Goal: Transaction & Acquisition: Subscribe to service/newsletter

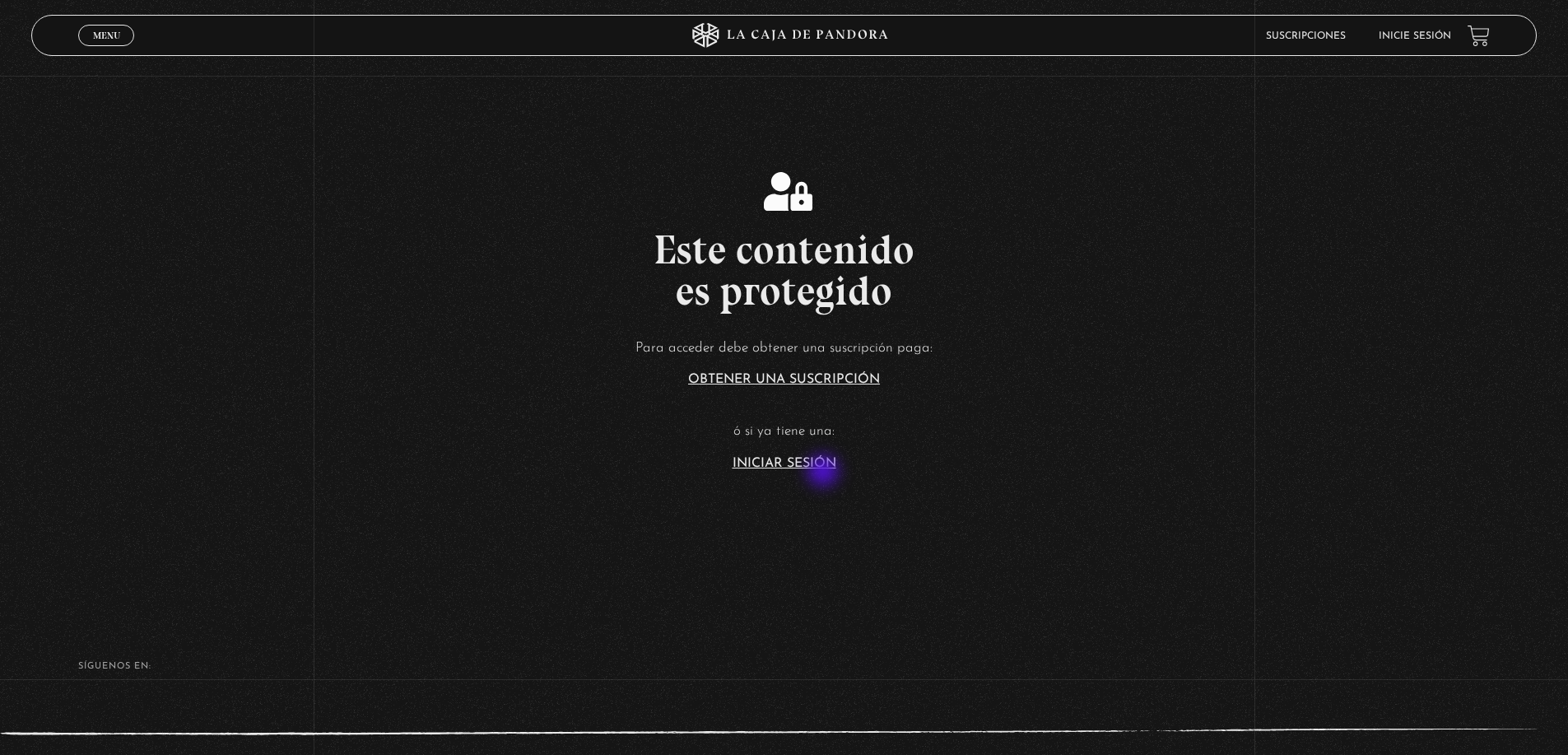
click at [817, 469] on link "Iniciar Sesión" at bounding box center [784, 463] width 104 height 13
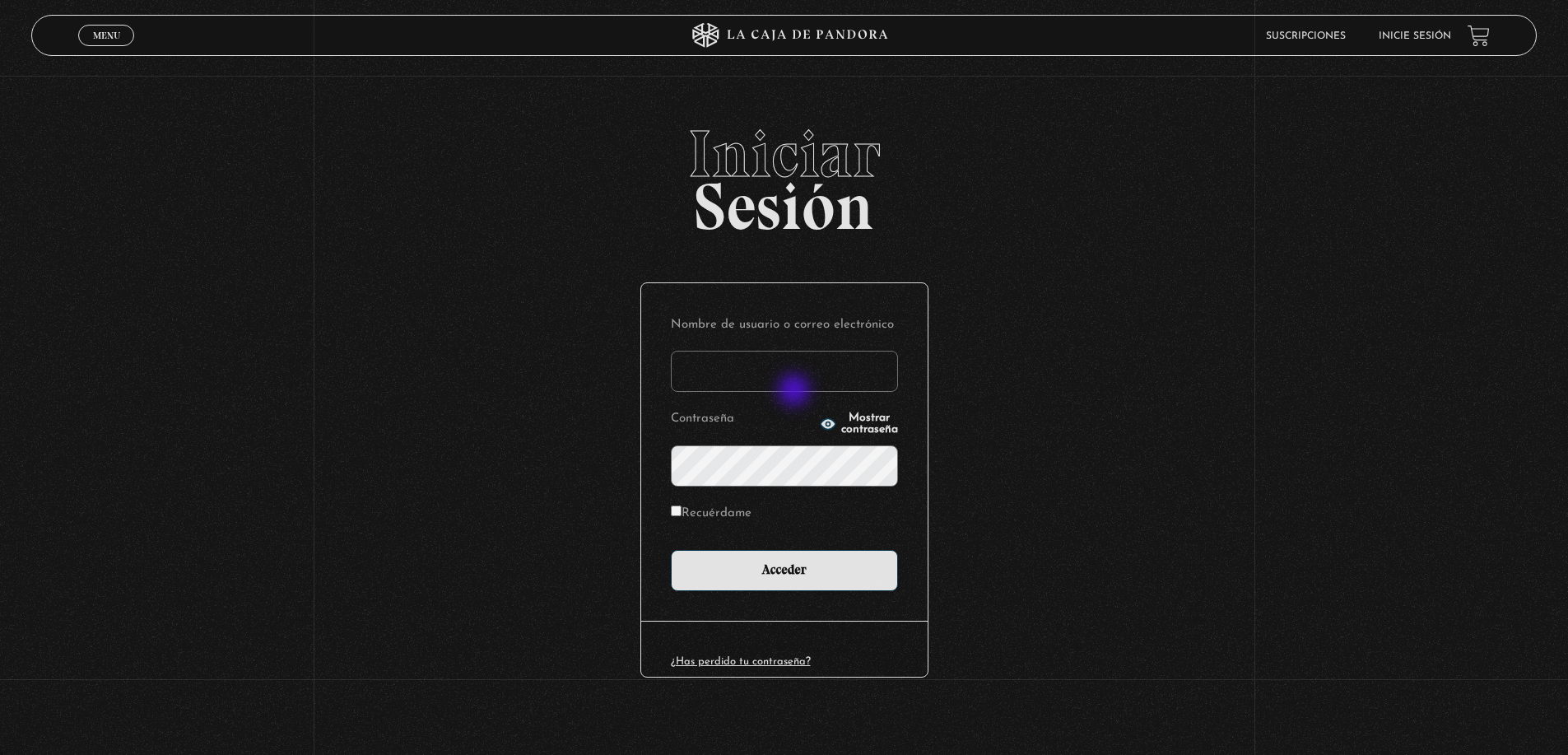
type input "[EMAIL_ADDRESS][DOMAIN_NAME]"
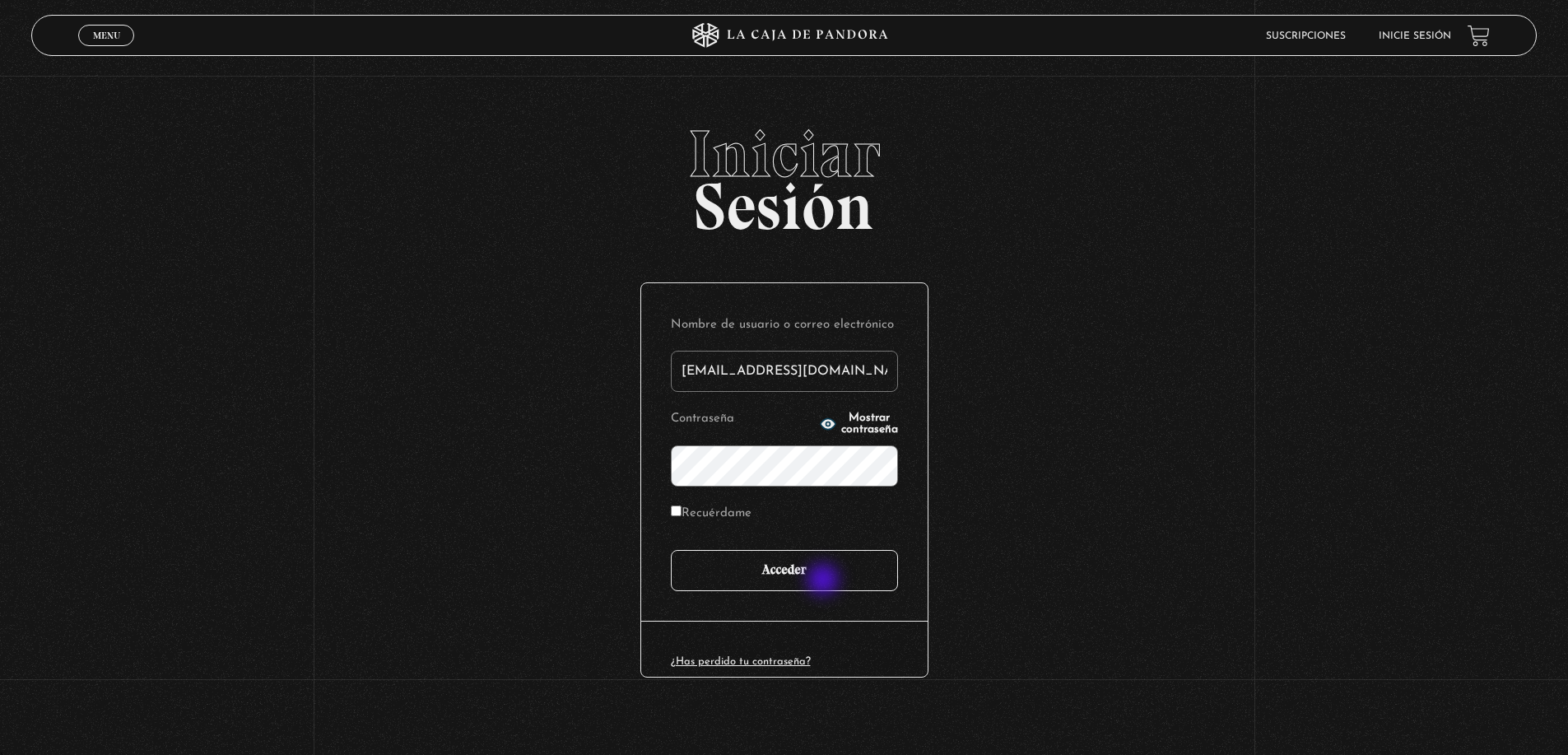
click at [824, 582] on input "Acceder" at bounding box center [784, 571] width 227 height 41
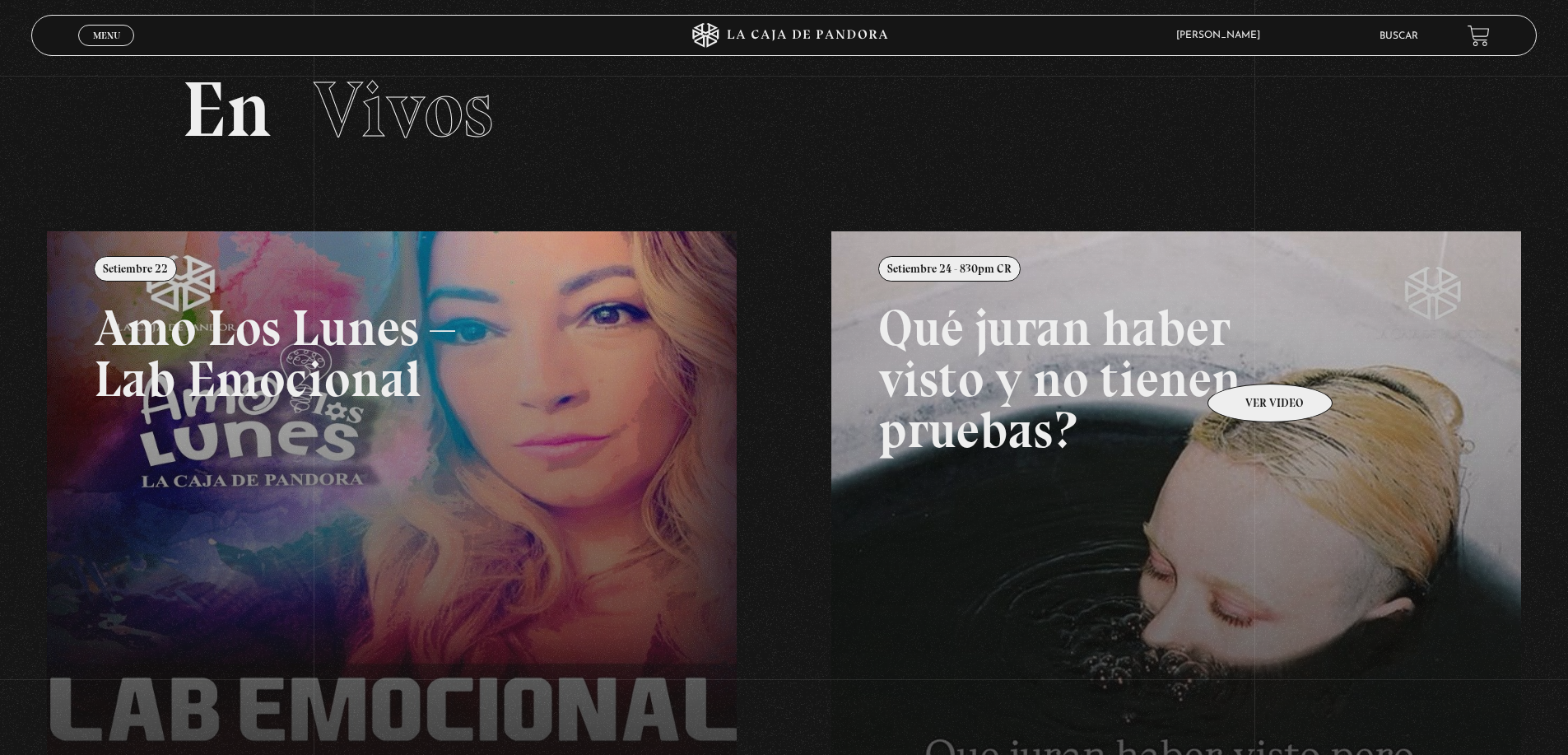
scroll to position [82, 0]
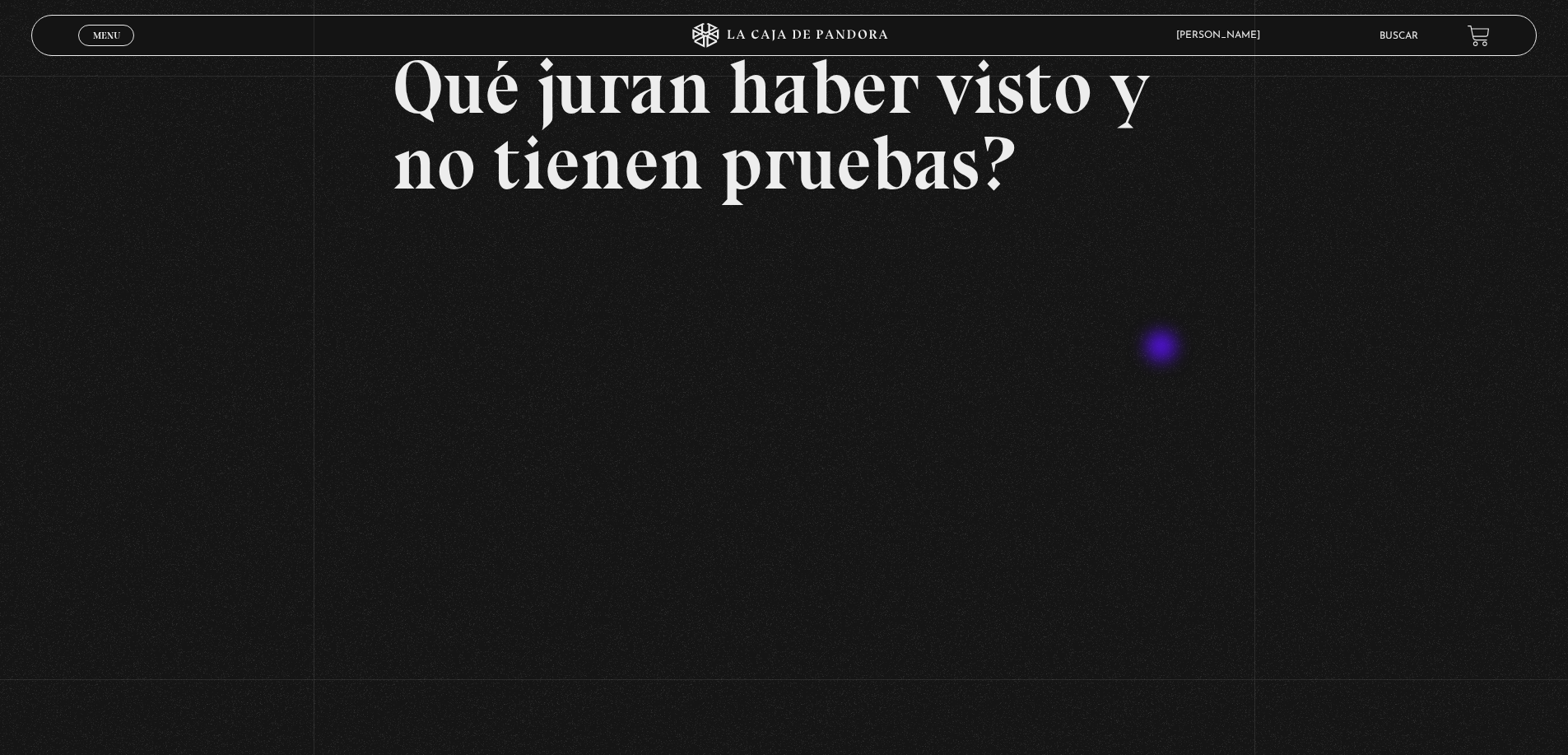
scroll to position [165, 0]
